Goal: Obtain resource: Obtain resource

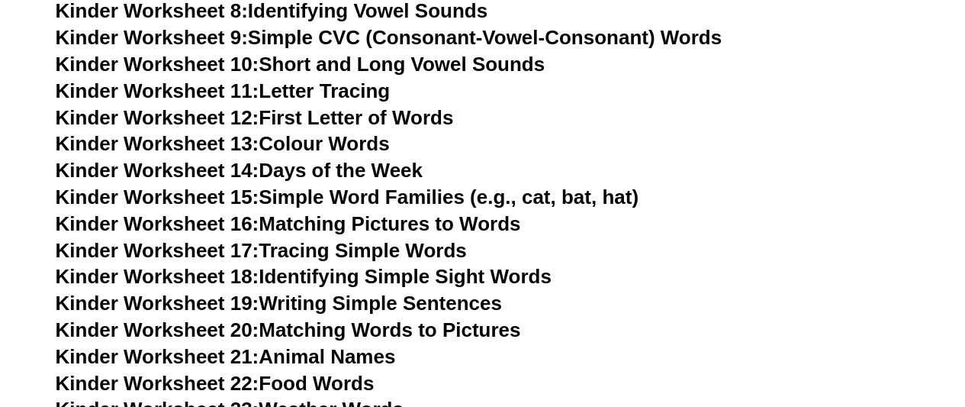
scroll to position [1054, 0]
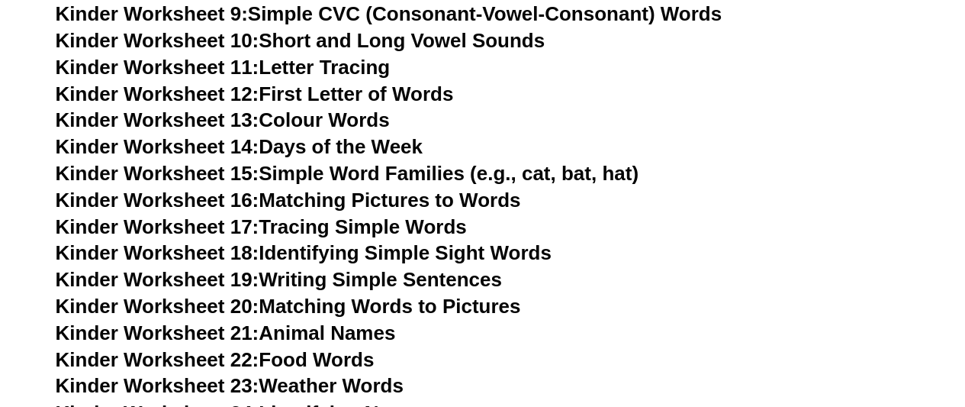
click at [338, 358] on link "Kinder Worksheet 22: Food Words" at bounding box center [215, 359] width 319 height 23
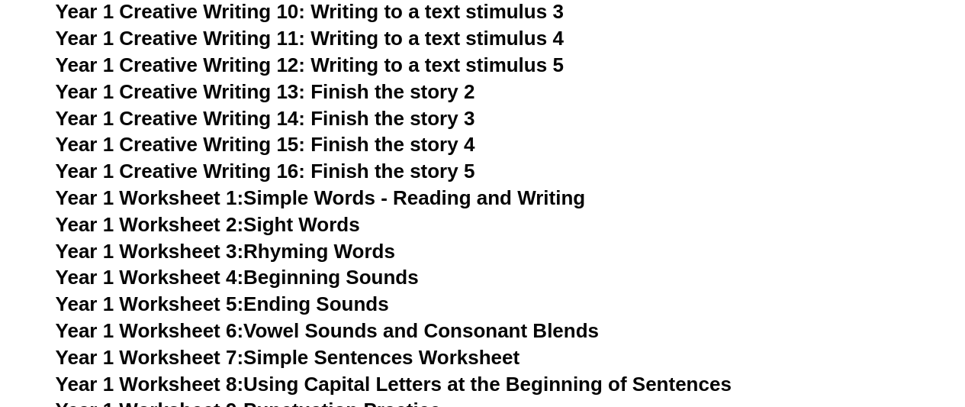
scroll to position [2938, 0]
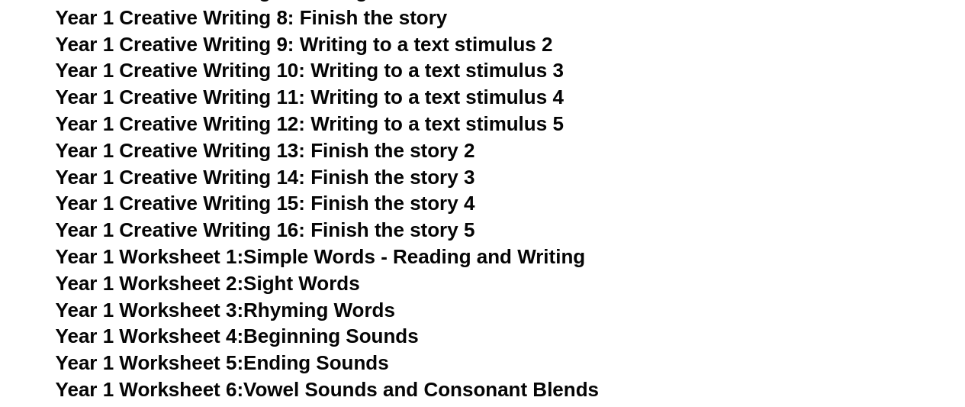
click at [412, 259] on link "Year 1 Worksheet 1: Simple Words - Reading and Writing" at bounding box center [321, 256] width 530 height 23
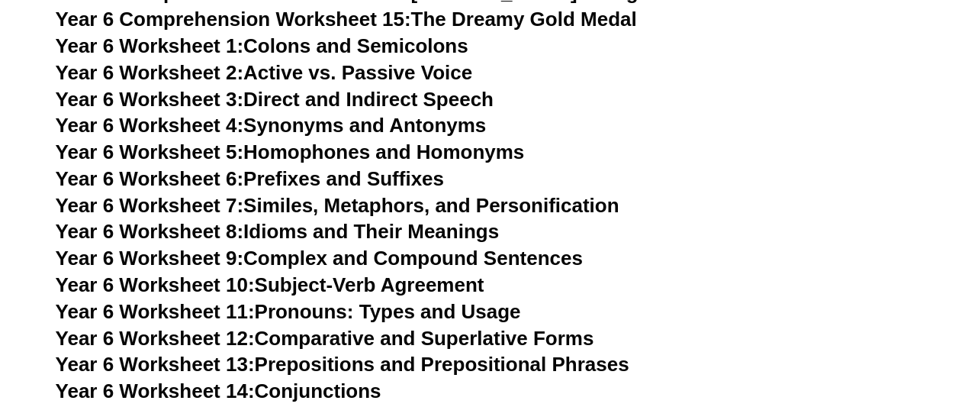
scroll to position [9016, 0]
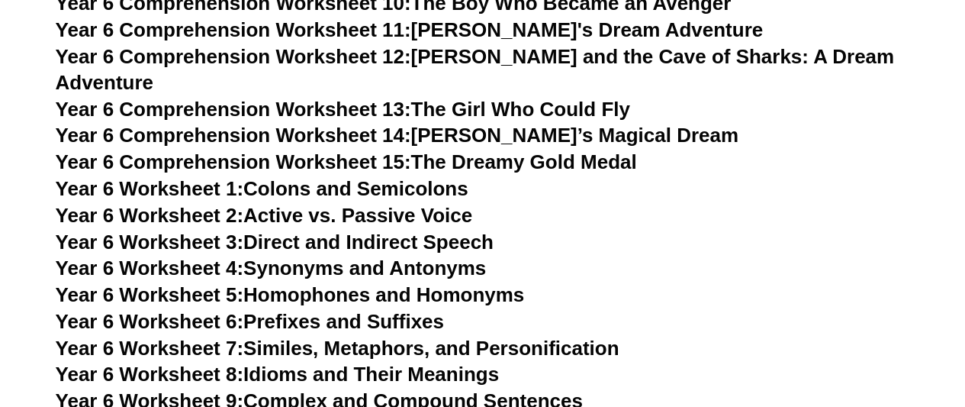
click at [392, 204] on link "Year 6 Worksheet 2: Active vs. Passive Voice" at bounding box center [264, 215] width 417 height 23
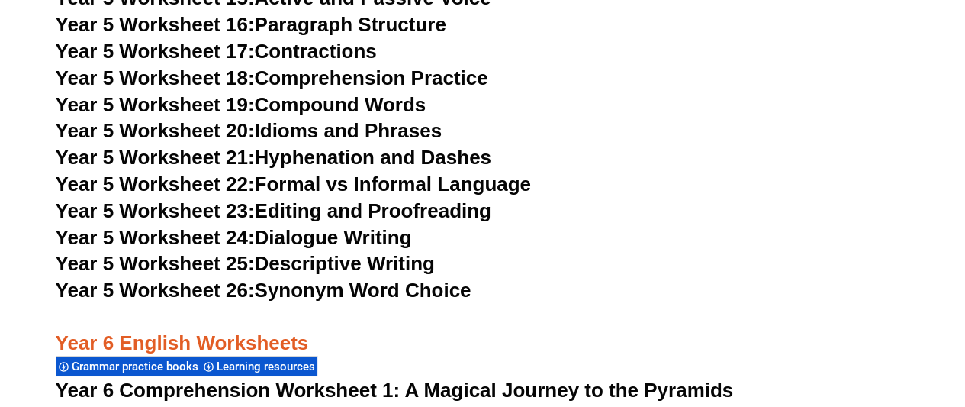
scroll to position [8317, 0]
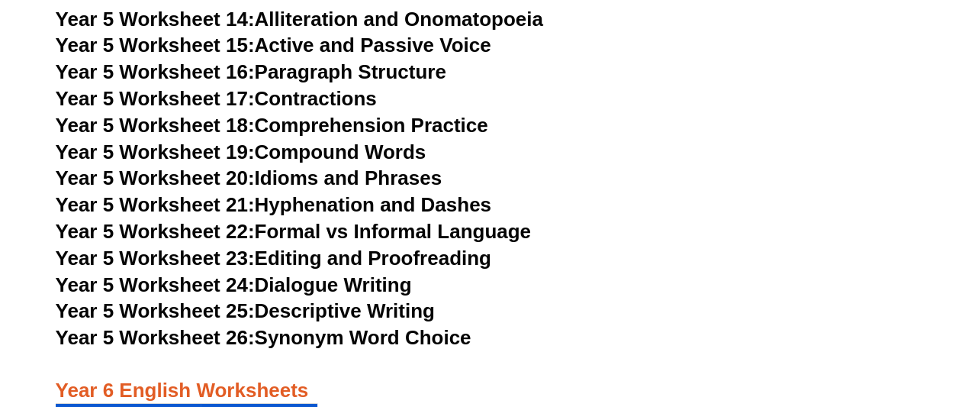
click at [397, 304] on link "Year 5 Worksheet 25: Descriptive Writing" at bounding box center [245, 310] width 379 height 23
